Goal: Transaction & Acquisition: Purchase product/service

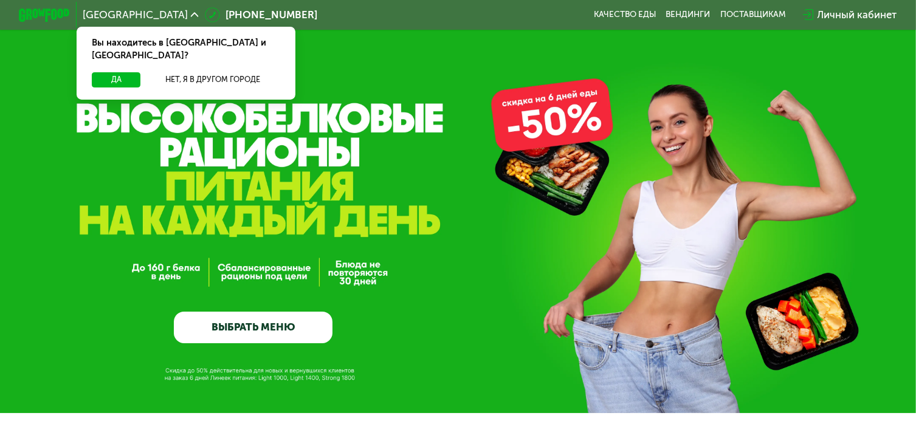
click at [270, 339] on link "ВЫБРАТЬ МЕНЮ" at bounding box center [253, 328] width 159 height 32
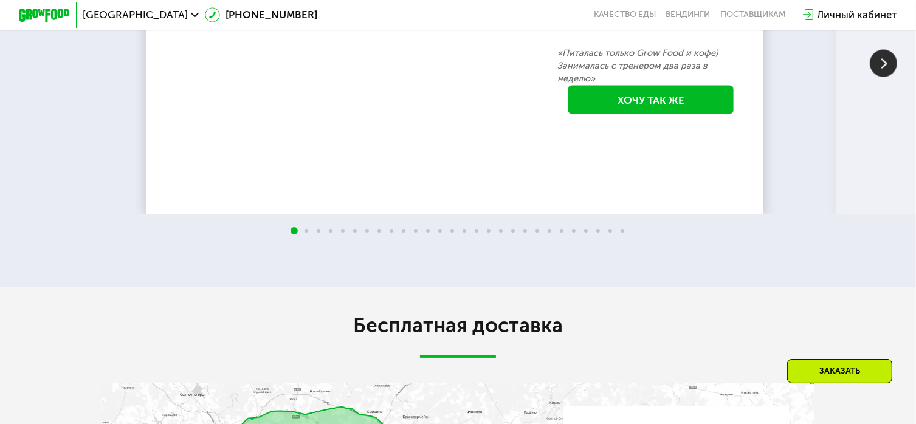
scroll to position [2450, 0]
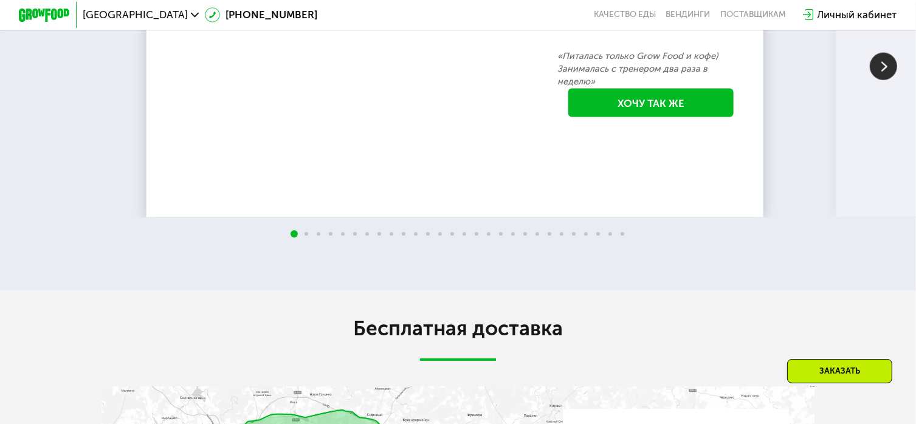
click at [881, 80] on img at bounding box center [883, 65] width 27 height 27
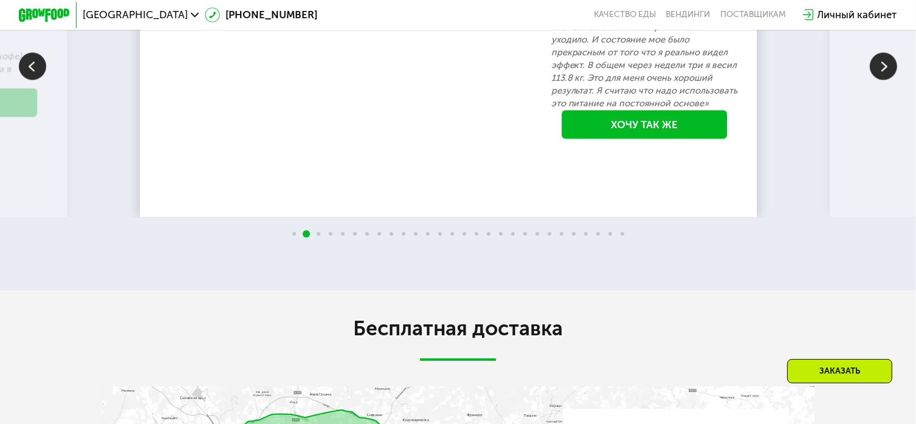
click at [881, 80] on img at bounding box center [883, 65] width 27 height 27
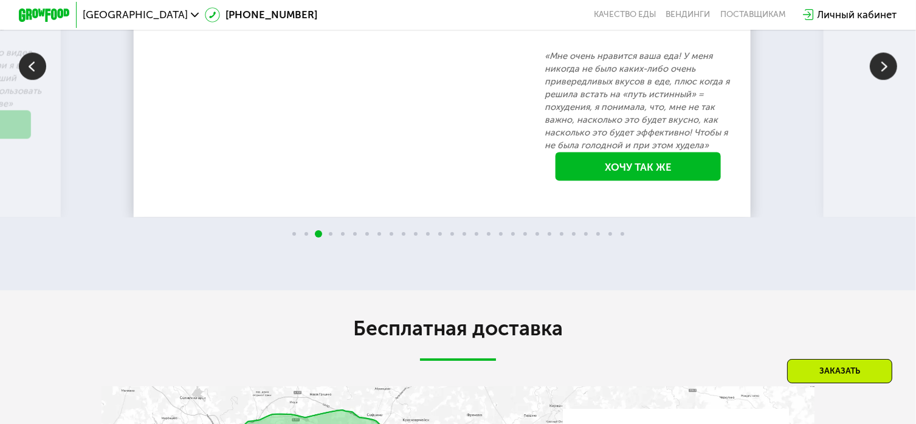
click at [881, 80] on img at bounding box center [883, 65] width 27 height 27
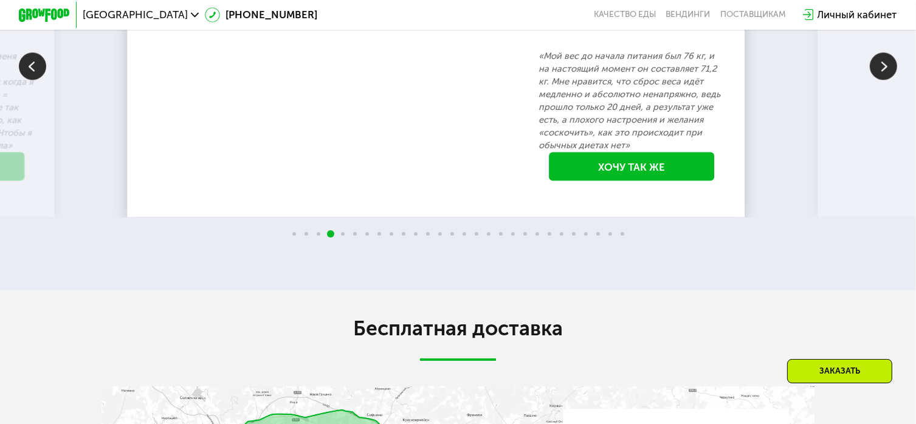
click at [881, 80] on img at bounding box center [883, 65] width 27 height 27
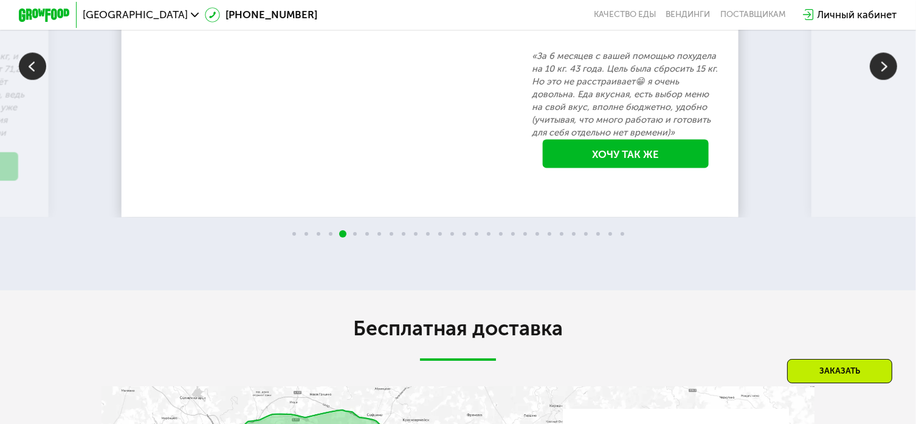
click at [881, 80] on img at bounding box center [883, 65] width 27 height 27
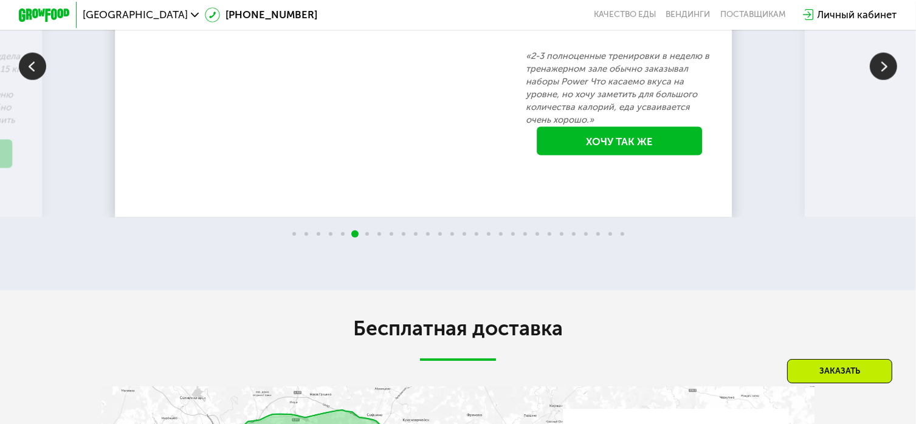
click at [881, 80] on img at bounding box center [883, 65] width 27 height 27
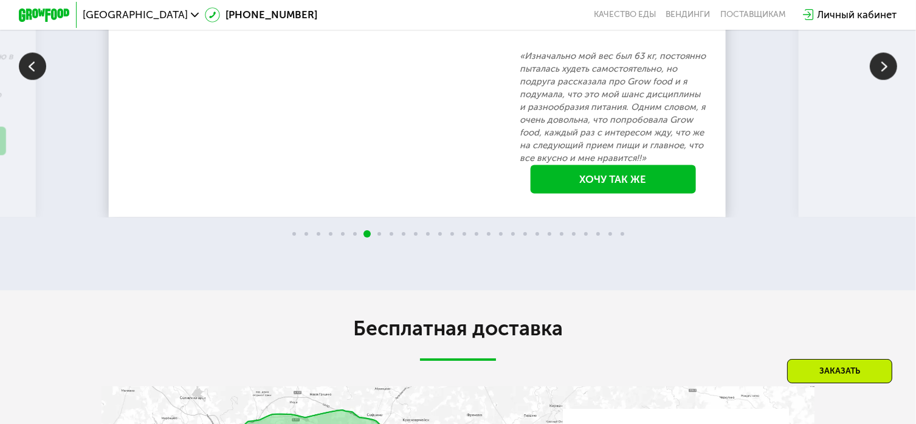
click at [881, 80] on img at bounding box center [883, 65] width 27 height 27
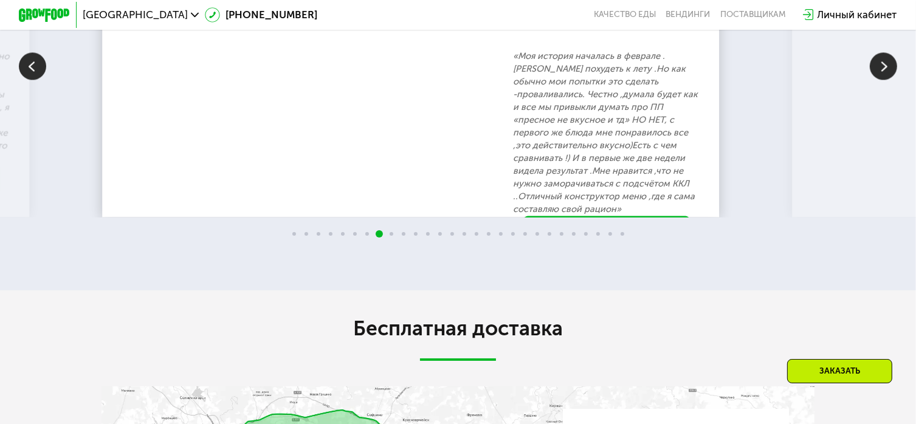
click at [881, 80] on img at bounding box center [883, 65] width 27 height 27
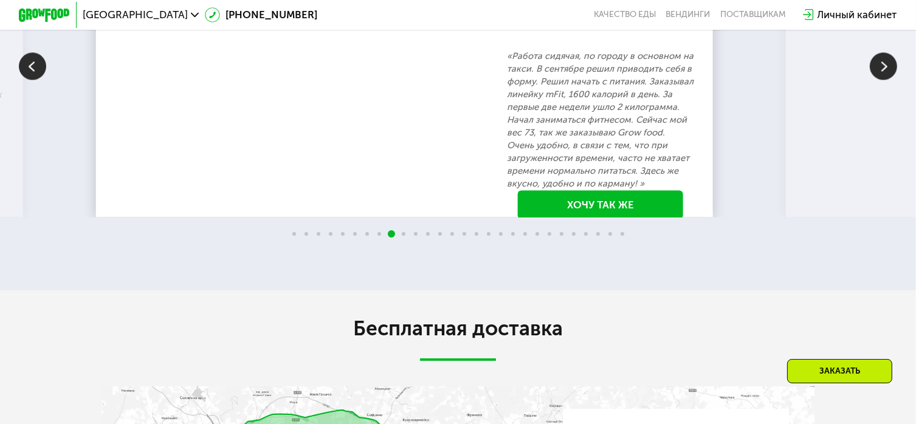
click at [881, 80] on img at bounding box center [883, 65] width 27 height 27
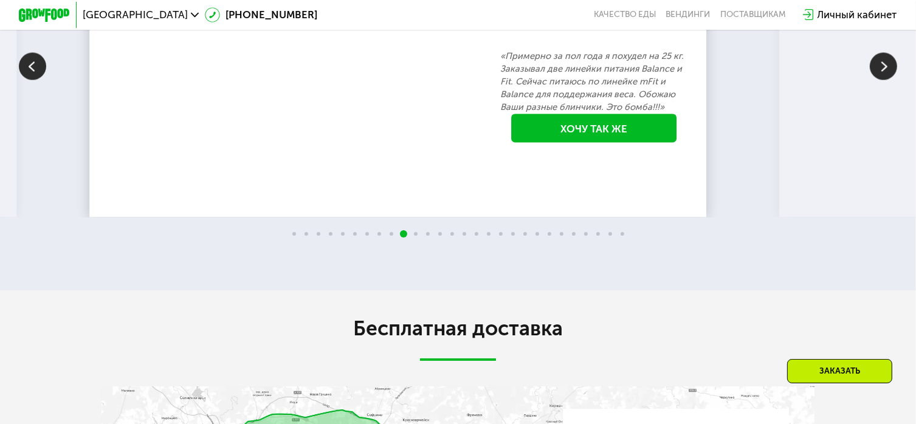
click at [881, 80] on img at bounding box center [883, 65] width 27 height 27
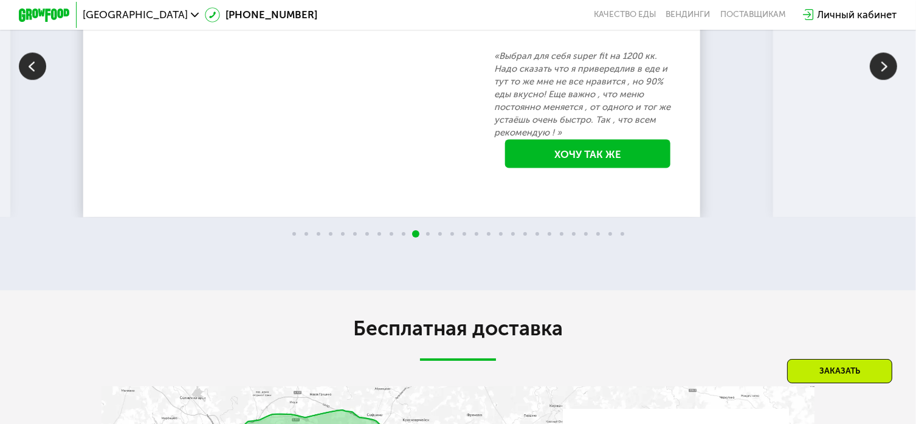
click at [881, 80] on img at bounding box center [883, 65] width 27 height 27
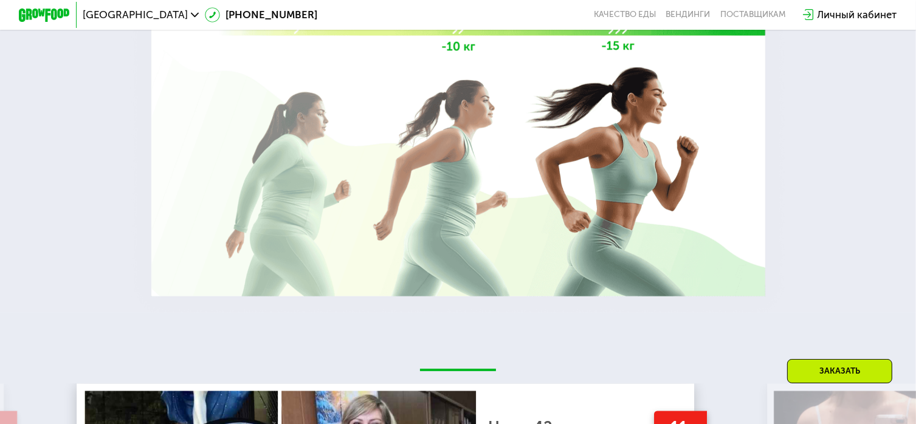
click at [836, 122] on div at bounding box center [458, 76] width 916 height 473
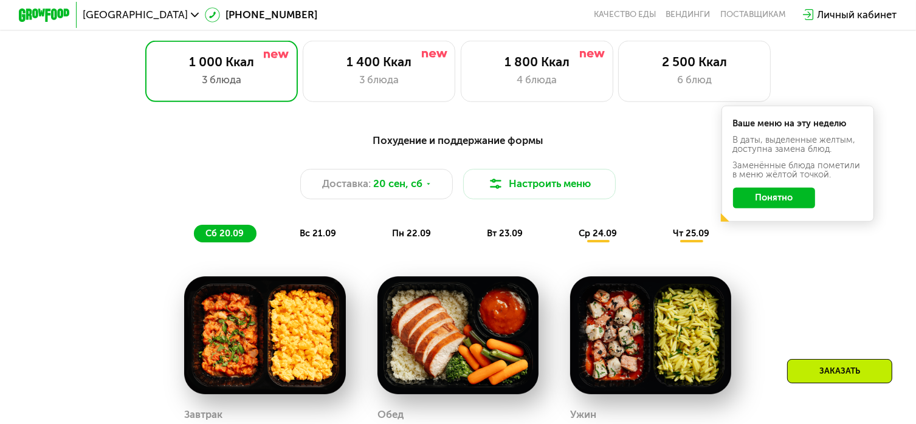
scroll to position [839, 0]
click at [300, 234] on span "вс 21.09" at bounding box center [318, 233] width 36 height 11
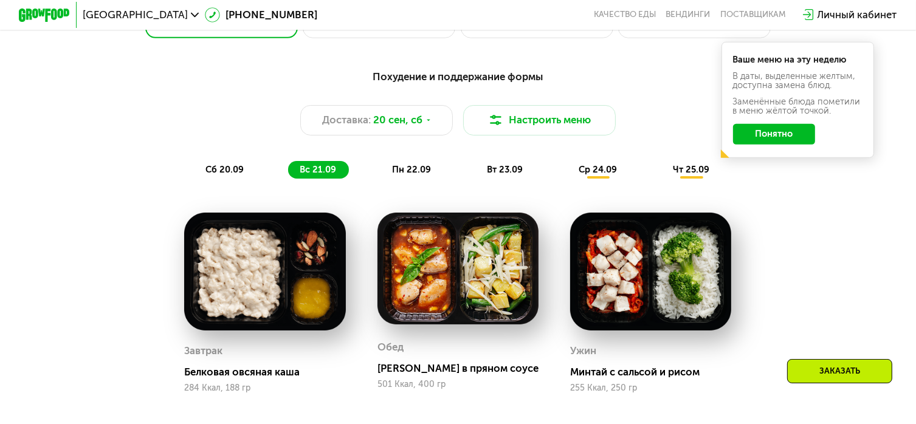
scroll to position [897, 0]
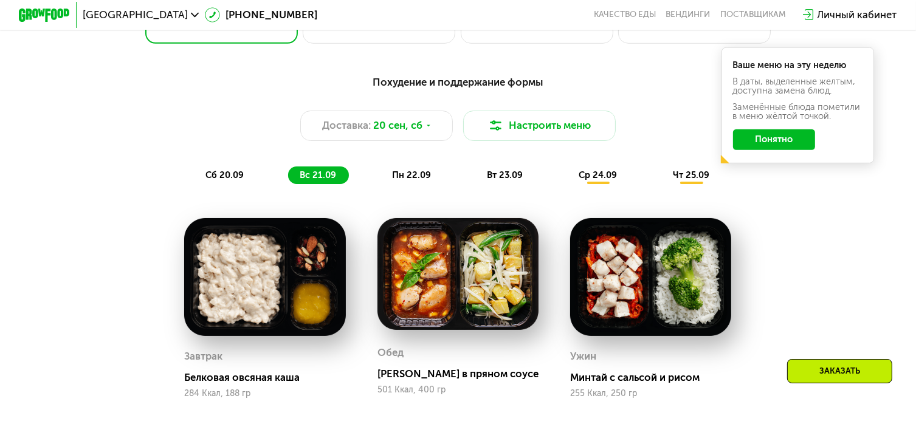
click at [411, 177] on span "пн 22.09" at bounding box center [411, 175] width 39 height 11
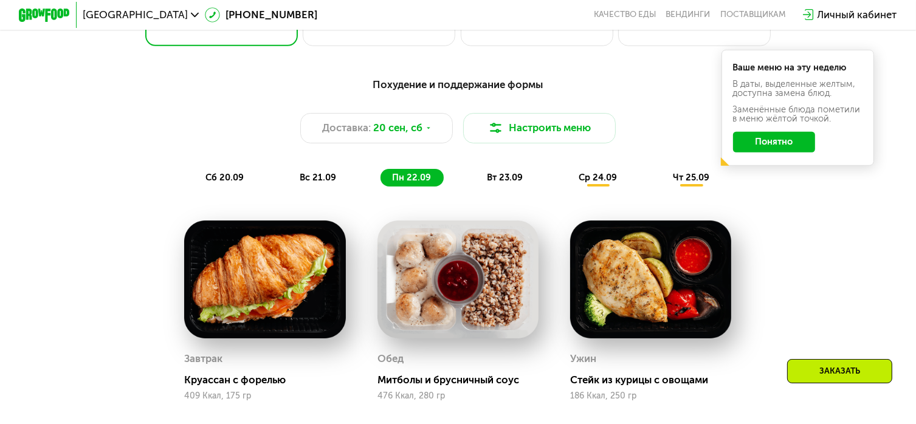
scroll to position [875, 0]
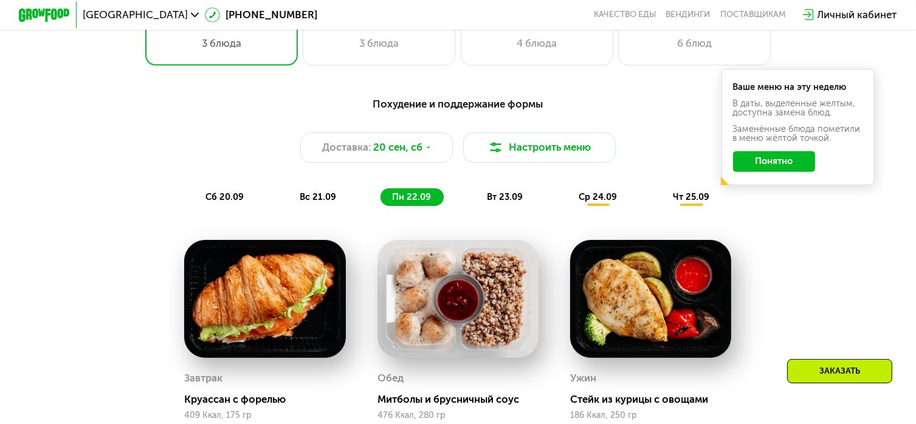
click at [504, 206] on div "вт 23.09" at bounding box center [505, 197] width 60 height 18
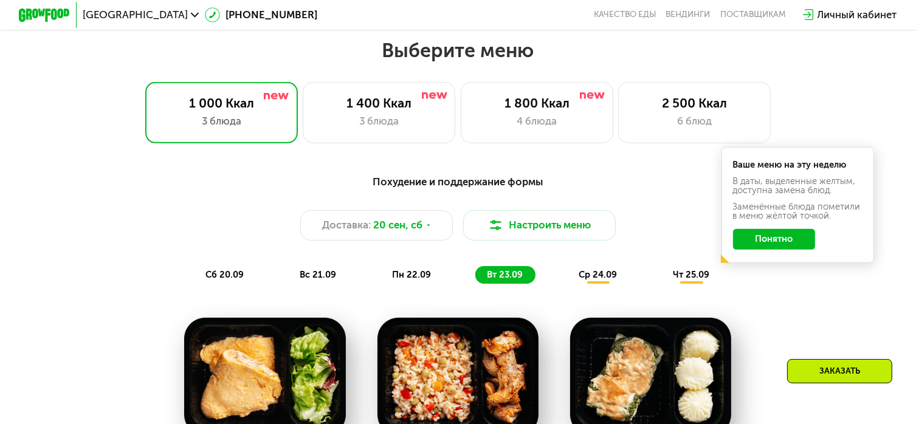
scroll to position [802, 0]
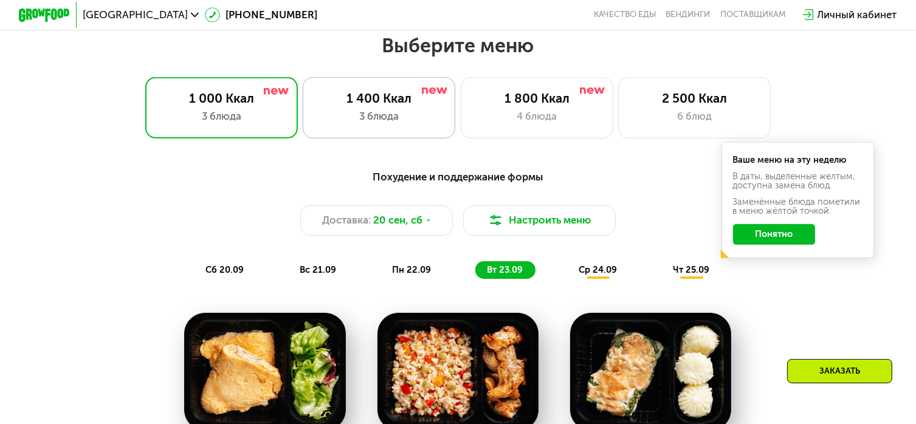
click at [358, 103] on div "1 400 Ккал" at bounding box center [379, 98] width 126 height 15
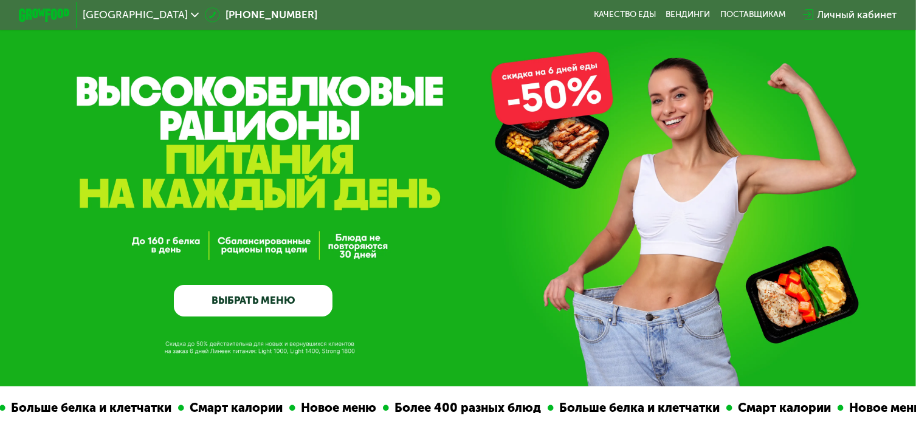
scroll to position [0, 0]
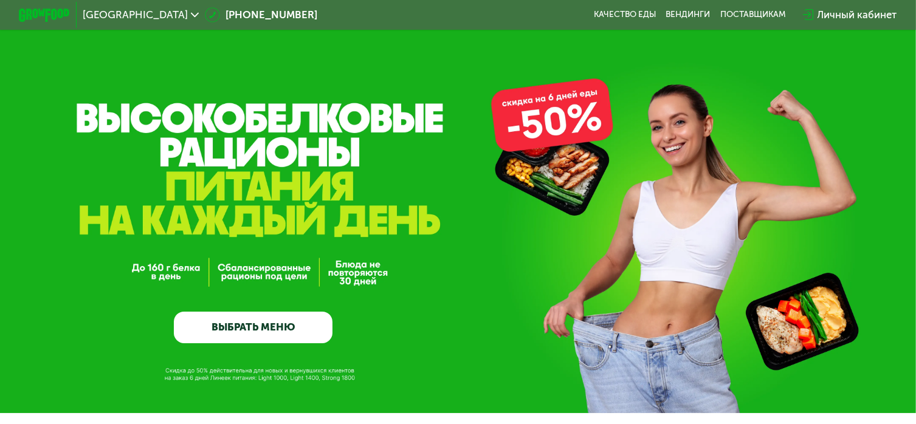
click at [228, 325] on link "ВЫБРАТЬ МЕНЮ" at bounding box center [253, 328] width 159 height 32
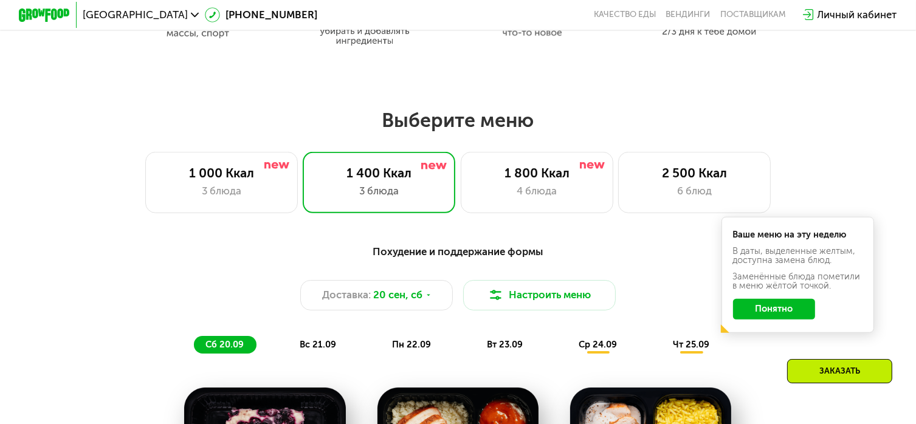
scroll to position [810, 0]
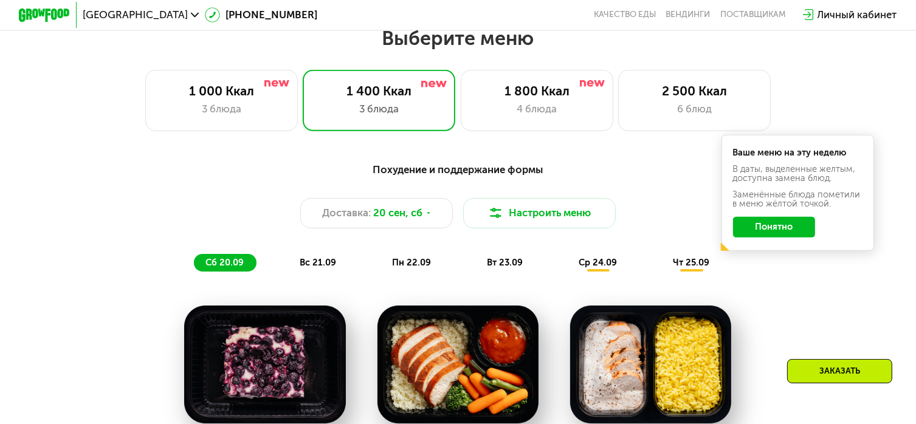
click at [599, 272] on div "ср 24.09" at bounding box center [598, 263] width 63 height 18
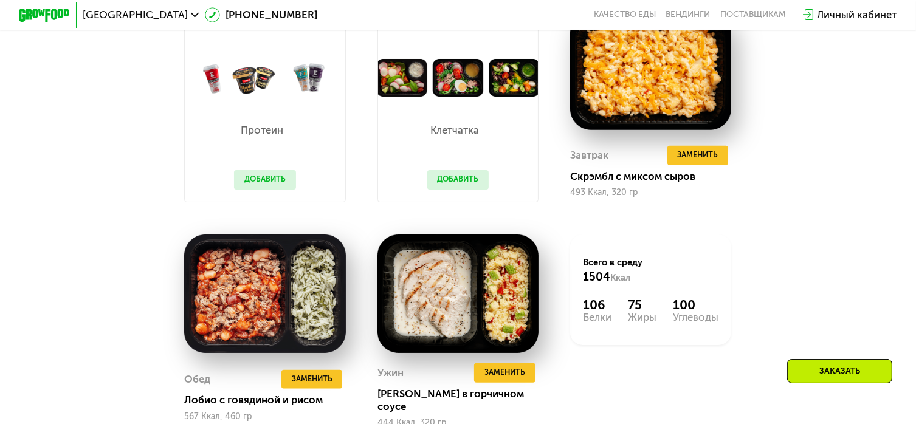
scroll to position [1045, 0]
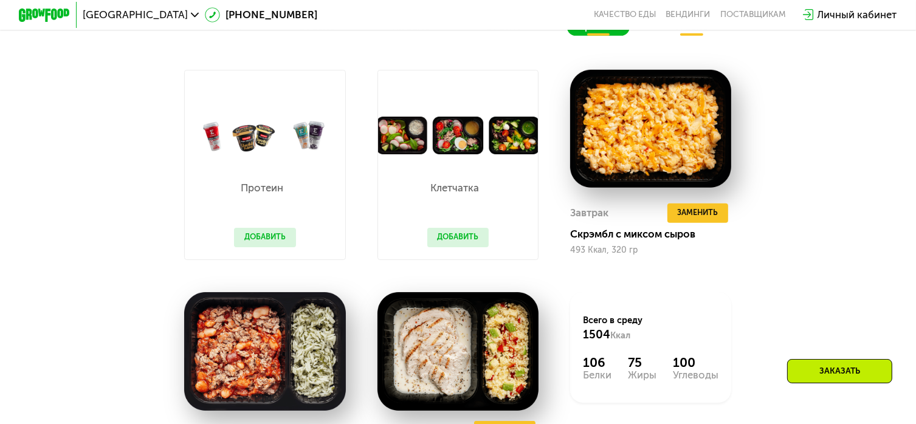
click at [280, 244] on button "Добавить" at bounding box center [264, 237] width 61 height 19
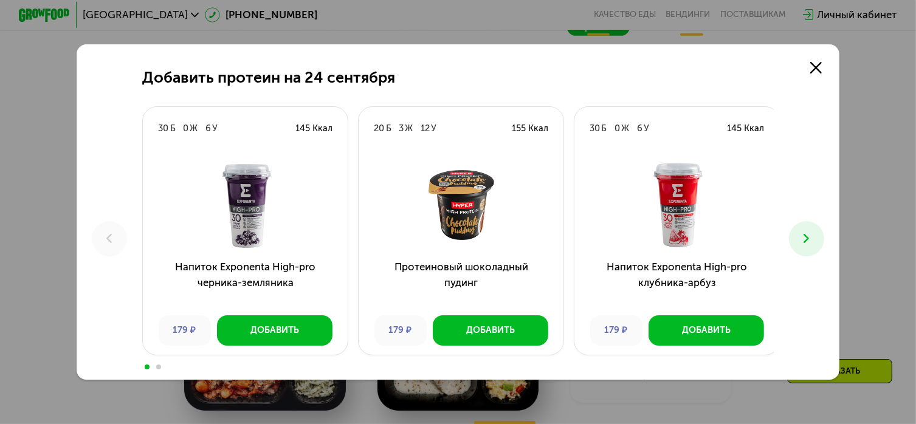
click at [822, 241] on button at bounding box center [807, 239] width 36 height 36
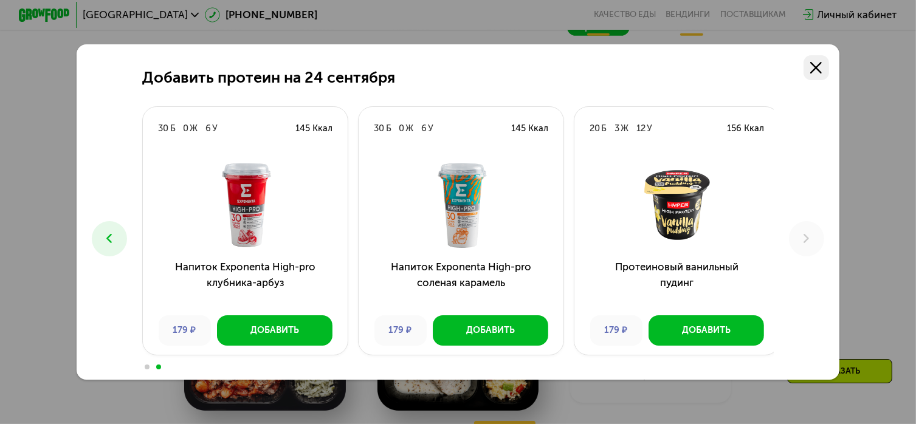
click at [819, 64] on icon at bounding box center [816, 68] width 12 height 12
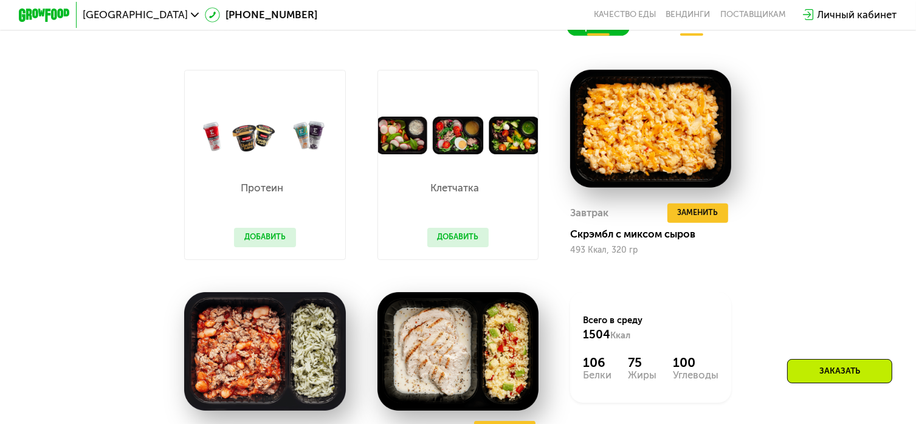
click at [457, 245] on button "Добавить" at bounding box center [457, 237] width 61 height 19
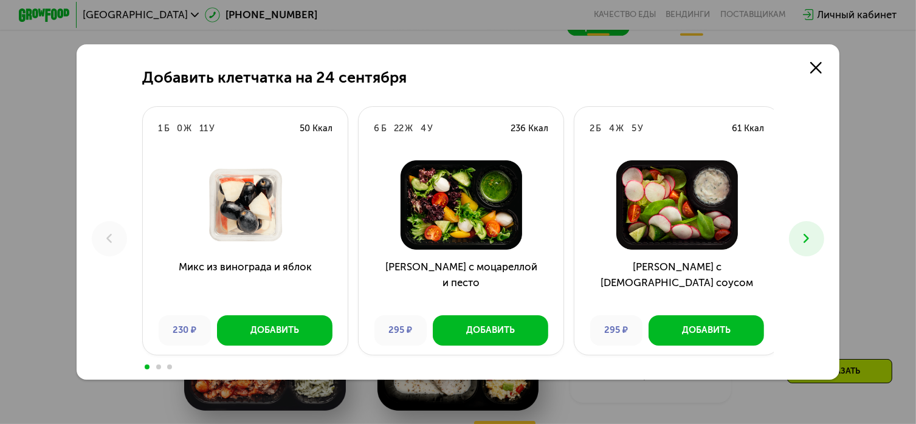
click at [805, 239] on icon at bounding box center [806, 238] width 15 height 15
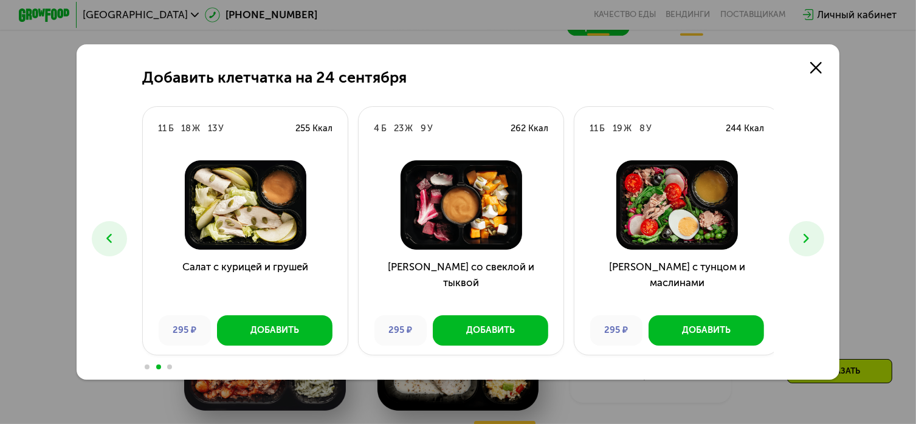
click at [805, 239] on icon at bounding box center [806, 238] width 15 height 15
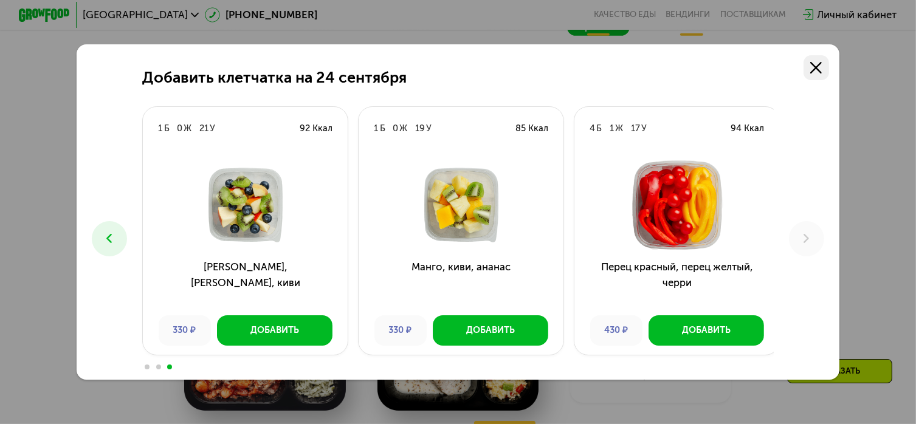
click at [822, 62] on use at bounding box center [816, 68] width 12 height 12
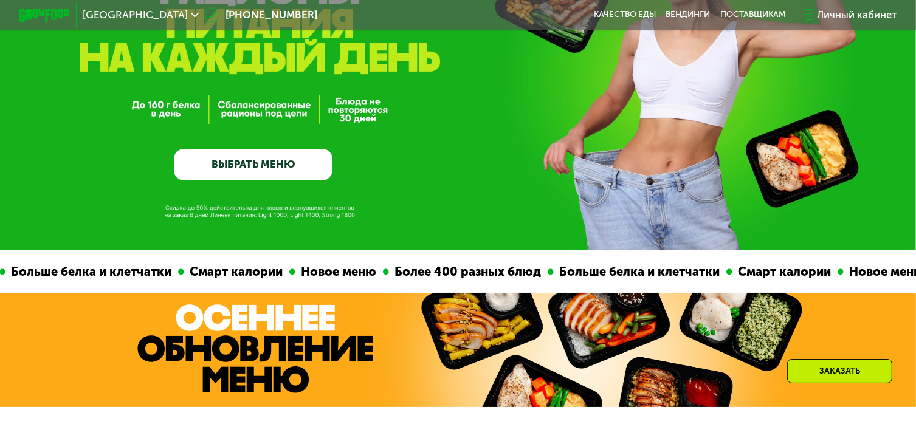
scroll to position [0, 0]
